Goal: Communication & Community: Ask a question

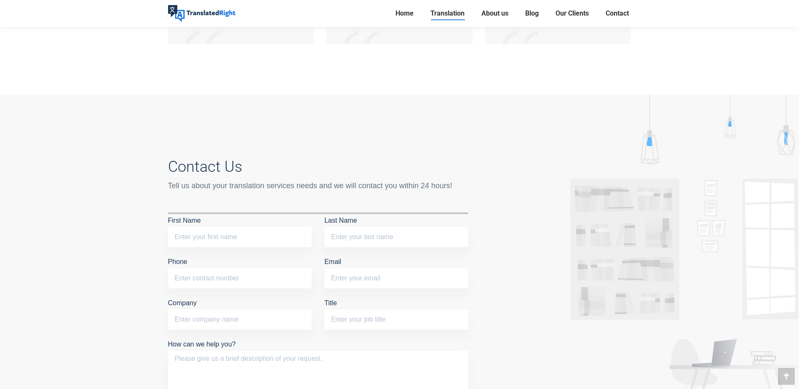
scroll to position [4096, 0]
click at [252, 228] on input "First Name" at bounding box center [240, 238] width 144 height 20
type input "[PERSON_NAME]"
drag, startPoint x: 386, startPoint y: 239, endPoint x: 528, endPoint y: 247, distance: 142.7
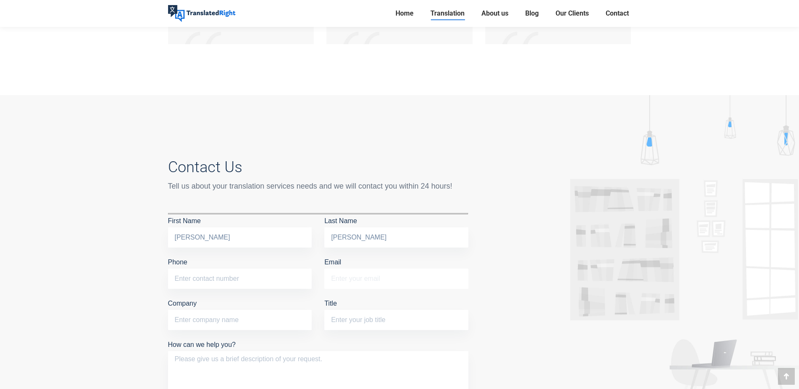
click at [386, 269] on input "Email" at bounding box center [397, 279] width 144 height 20
type input "[EMAIL_ADDRESS][DOMAIN_NAME]"
click at [503, 249] on div at bounding box center [399, 330] width 799 height 470
click at [362, 351] on textarea "How can we help you?" at bounding box center [318, 381] width 300 height 60
paste textarea "Dear Translated Right, I am writing to inquire about your translation and notar…"
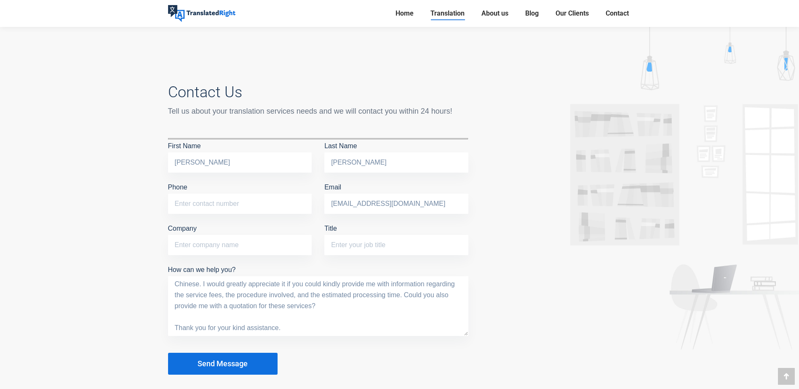
scroll to position [4195, 0]
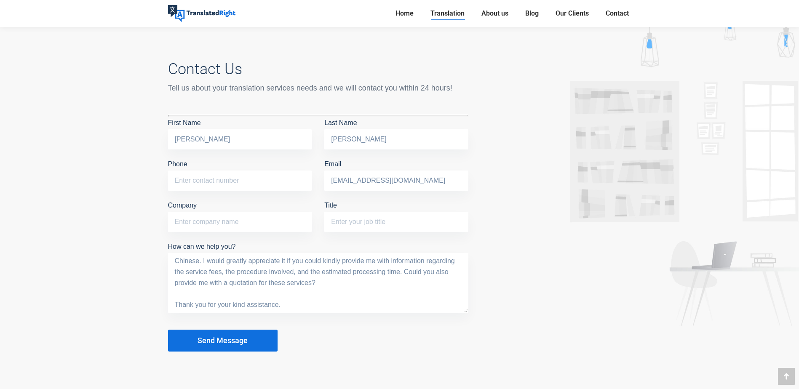
type textarea "Dear Translated Right, I am writing to inquire about your translation and notar…"
click at [266, 330] on button "Send Message" at bounding box center [223, 341] width 110 height 22
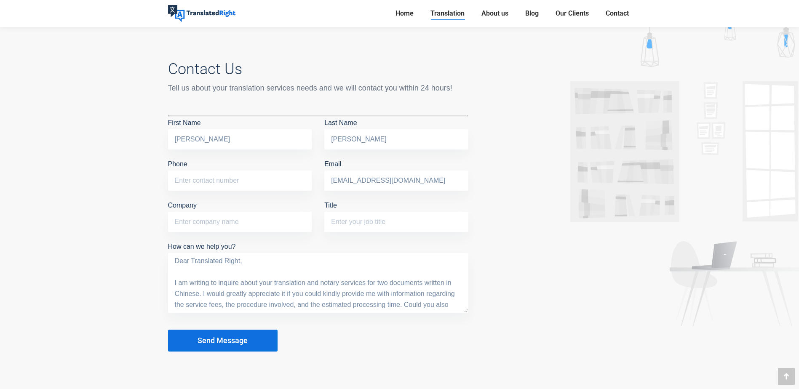
drag, startPoint x: 692, startPoint y: 199, endPoint x: 646, endPoint y: 185, distance: 48.1
drag, startPoint x: 646, startPoint y: 185, endPoint x: 671, endPoint y: 231, distance: 52.6
click at [671, 231] on div at bounding box center [399, 232] width 799 height 470
